Goal: Participate in discussion

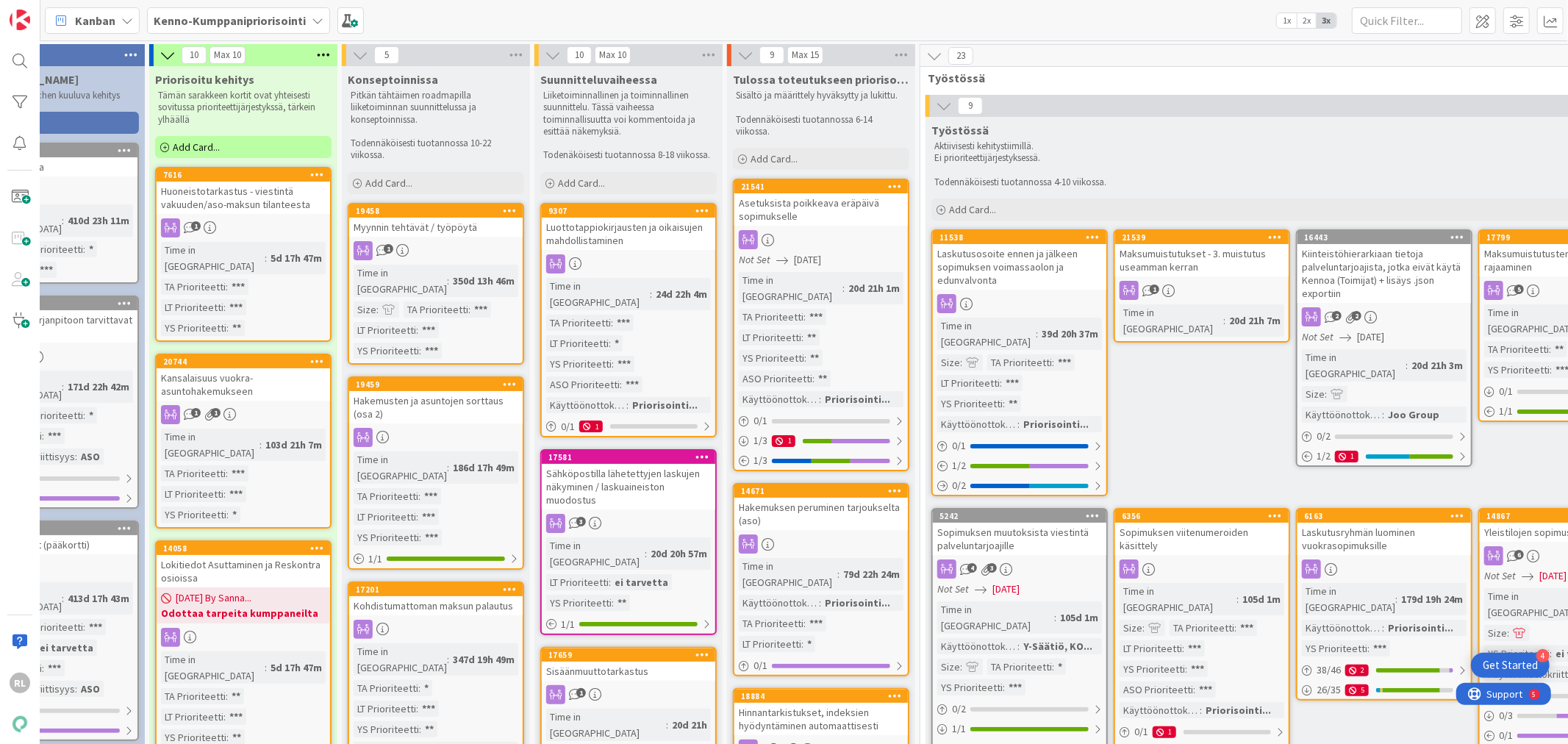
scroll to position [0, 349]
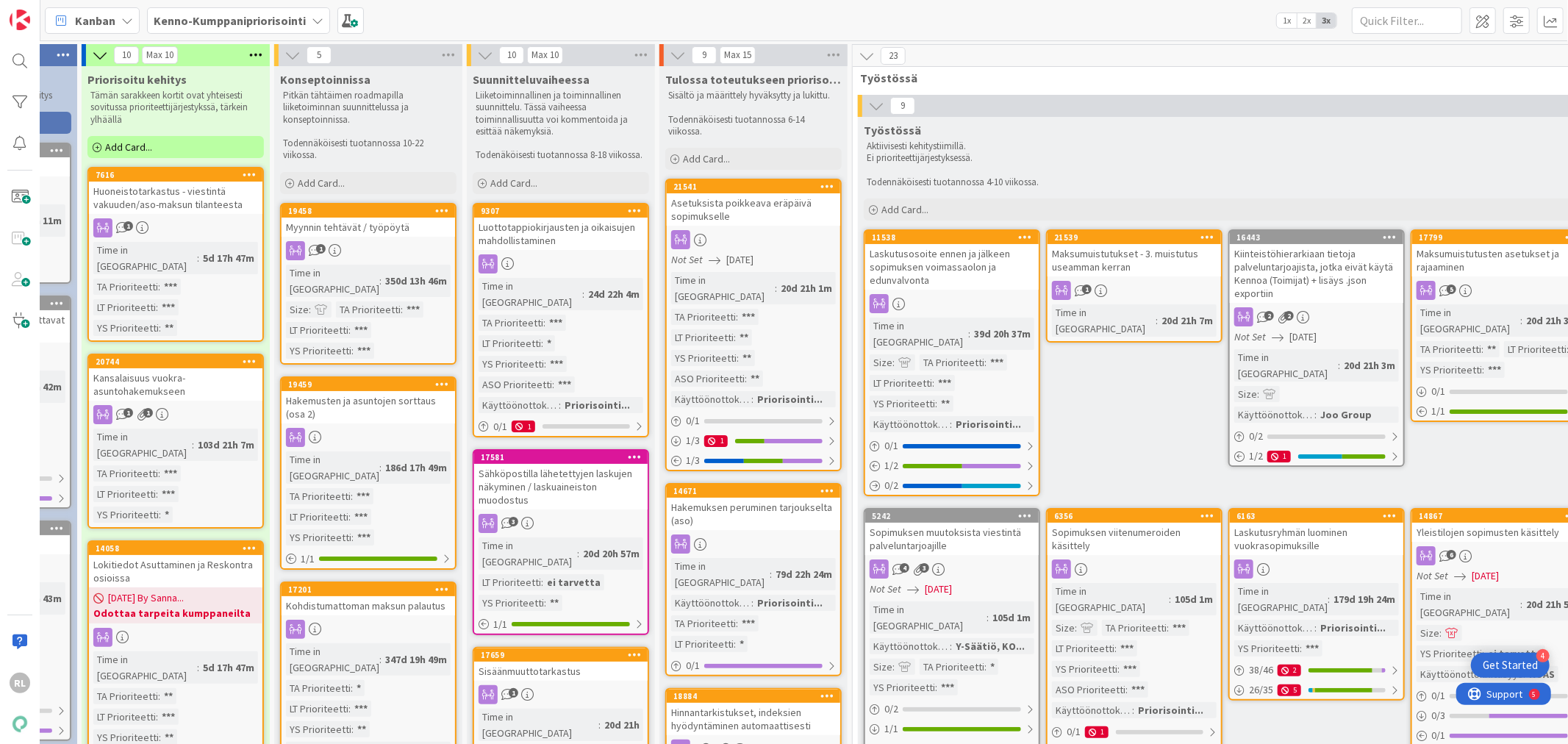
click at [922, 261] on div "Laskutusosoite ennen ja jälkeen sopimuksen voimassaolon ja edunvalvonta" at bounding box center [952, 267] width 174 height 46
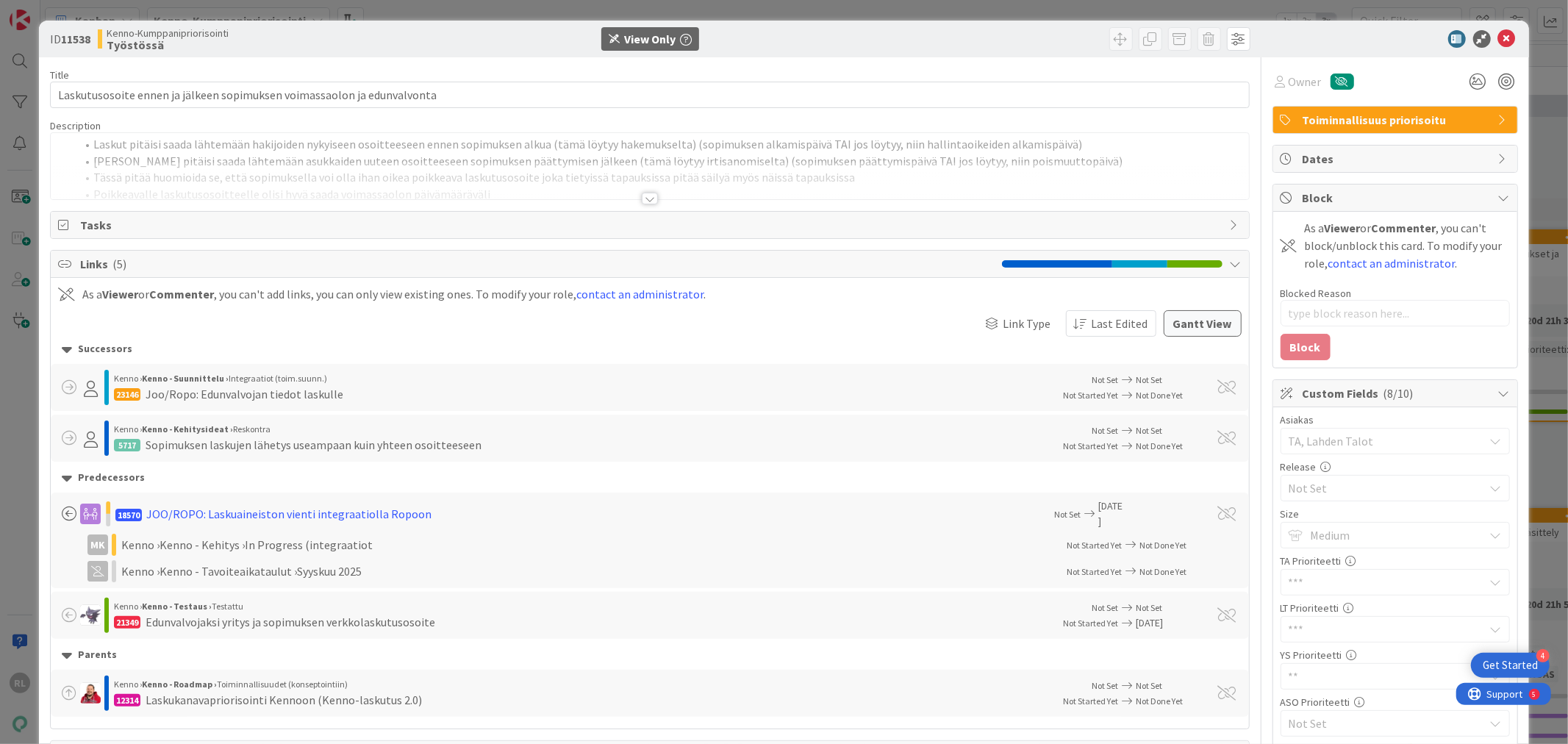
click at [647, 193] on div at bounding box center [650, 198] width 17 height 12
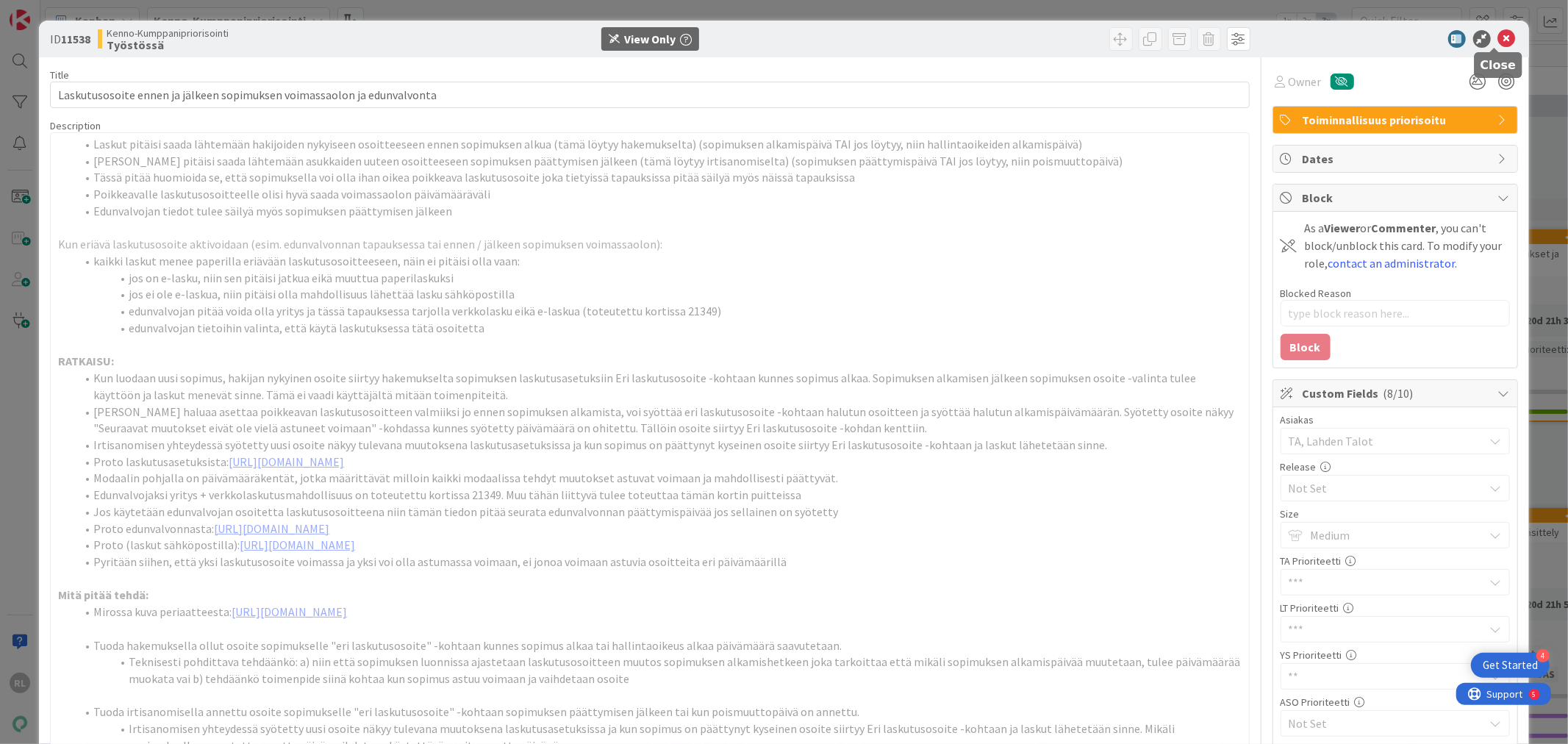
click at [1498, 32] on icon at bounding box center [1506, 38] width 17 height 17
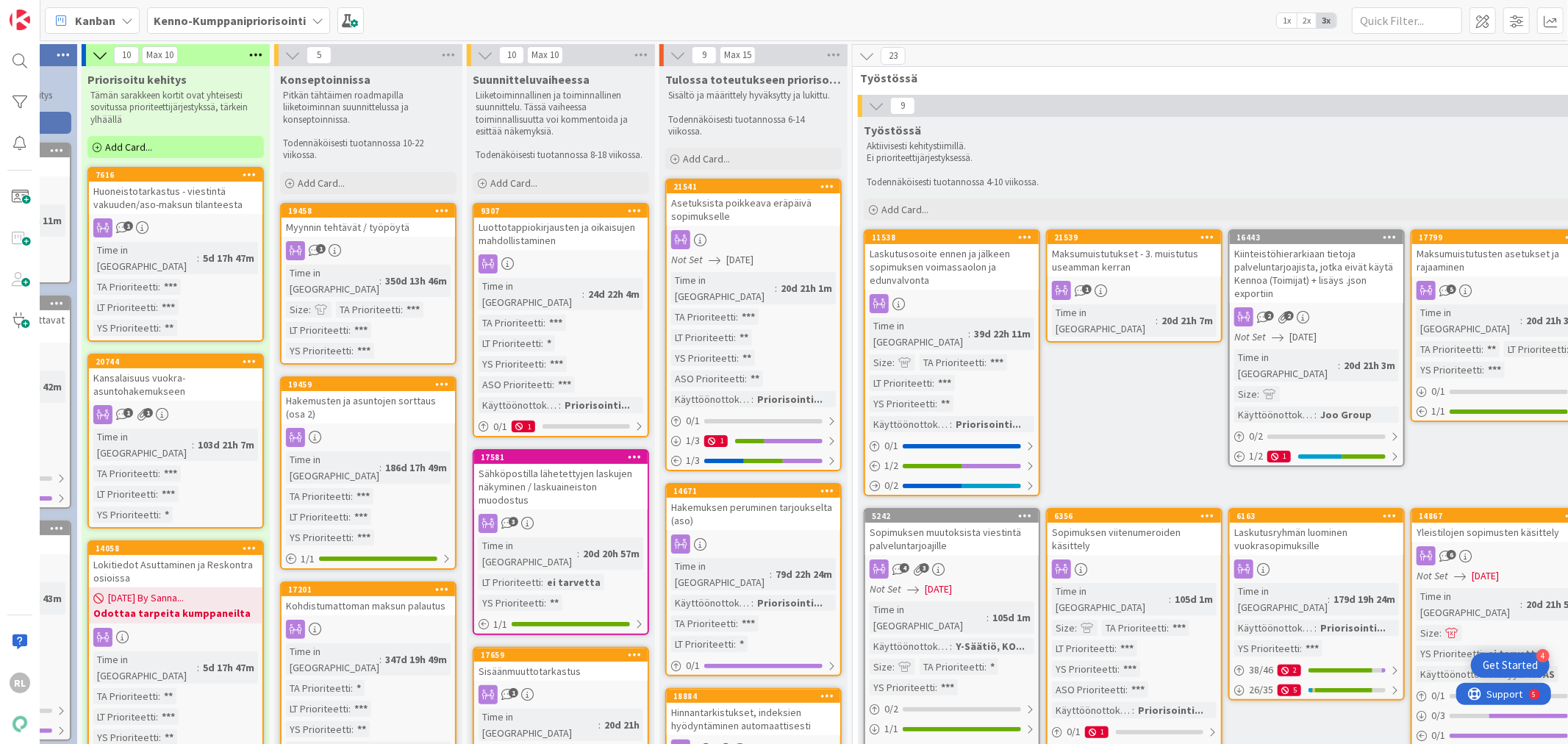
click at [898, 259] on div "Laskutusosoite ennen ja jälkeen sopimuksen voimassaolon ja edunvalvonta" at bounding box center [952, 267] width 174 height 46
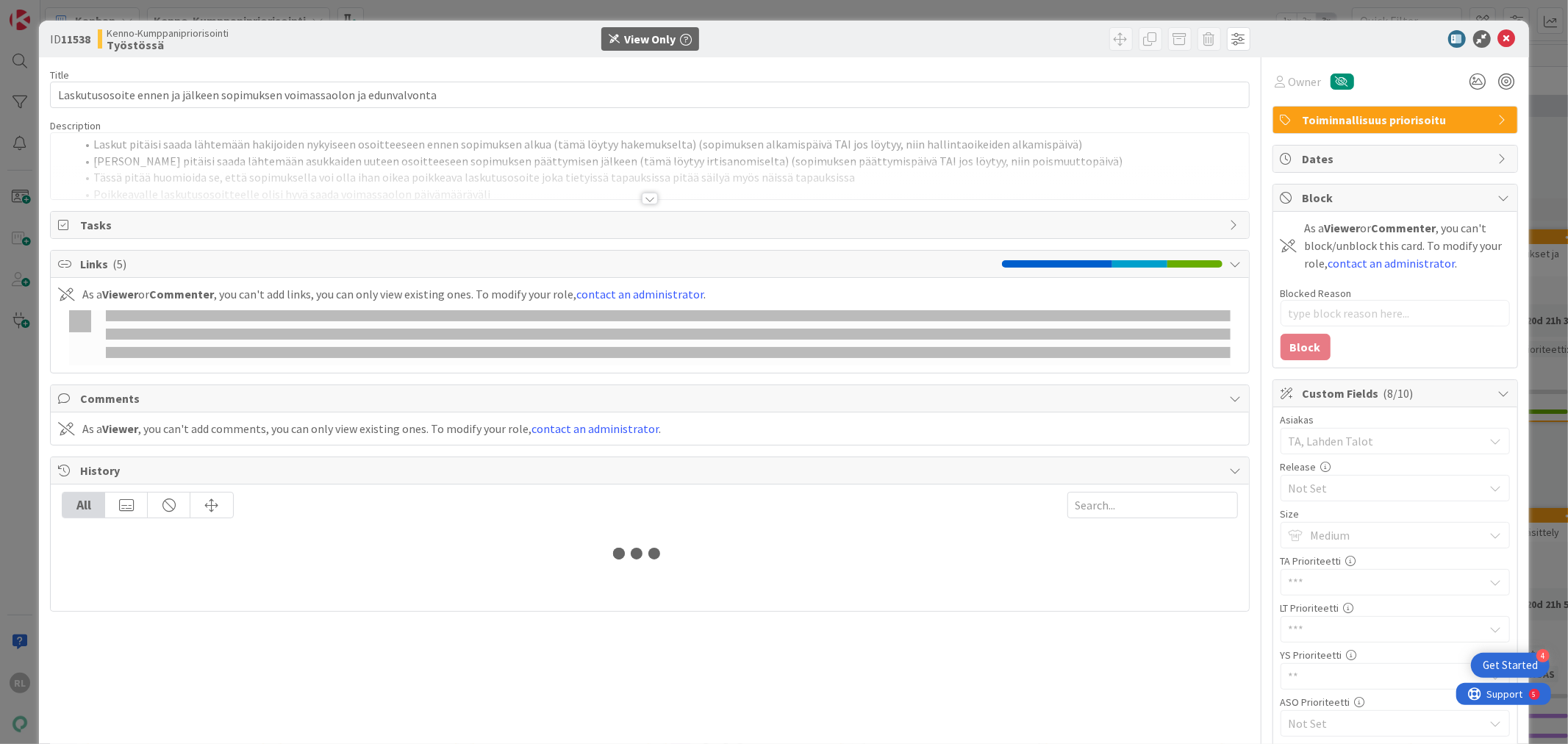
type textarea "x"
